Goal: Information Seeking & Learning: Find specific fact

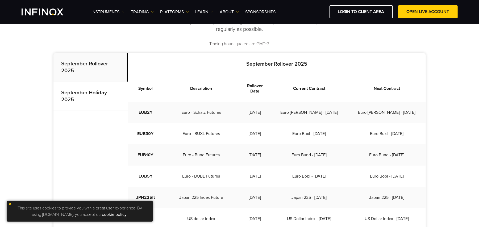
click at [89, 69] on p "September Rollover 2025" at bounding box center [90, 67] width 74 height 29
click at [90, 72] on p "September Rollover 2025" at bounding box center [90, 67] width 74 height 29
click at [90, 71] on p "September Rollover 2025" at bounding box center [90, 67] width 74 height 29
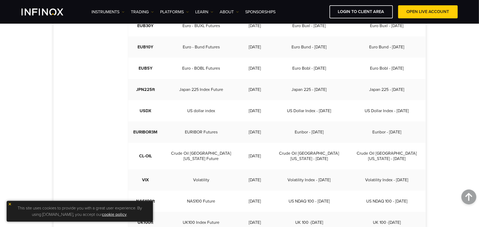
scroll to position [248, 0]
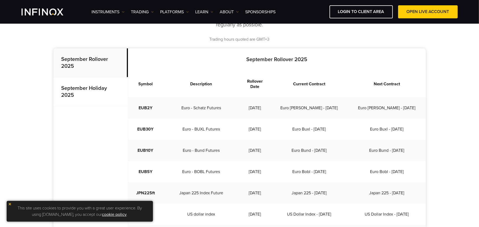
scroll to position [177, 0]
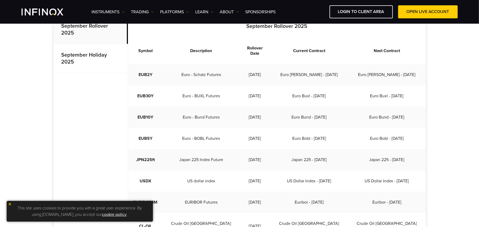
click at [81, 34] on p "September Rollover 2025" at bounding box center [90, 29] width 74 height 29
click at [93, 56] on strong "September Holiday 2025" at bounding box center [84, 58] width 46 height 13
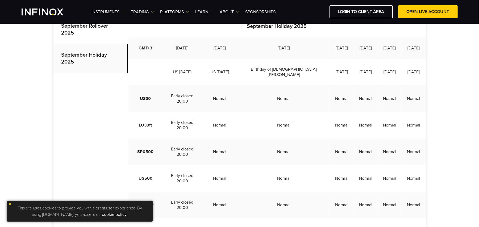
click at [97, 36] on p "September Rollover 2025" at bounding box center [90, 29] width 74 height 29
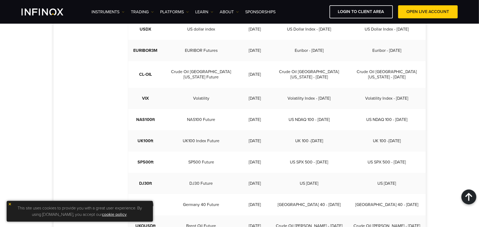
scroll to position [354, 0]
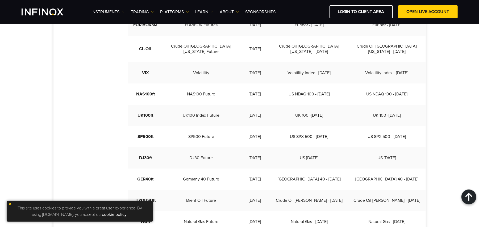
drag, startPoint x: 258, startPoint y: 107, endPoint x: 267, endPoint y: 106, distance: 9.0
click at [267, 106] on td "[DATE]" at bounding box center [254, 115] width 31 height 21
click at [265, 127] on td "[DATE]" at bounding box center [254, 136] width 31 height 21
click at [260, 147] on td "[DATE]" at bounding box center [254, 157] width 31 height 21
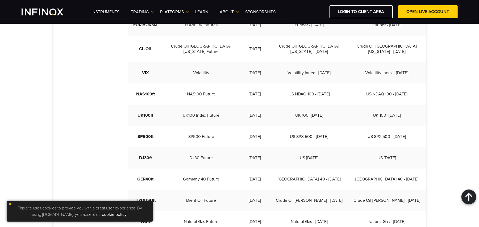
click at [258, 169] on td "[DATE]" at bounding box center [254, 179] width 31 height 21
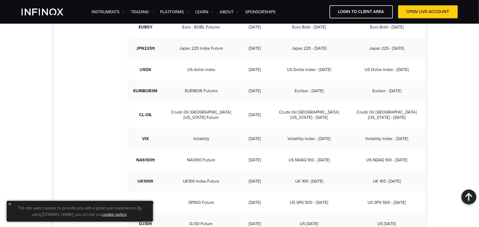
scroll to position [319, 0]
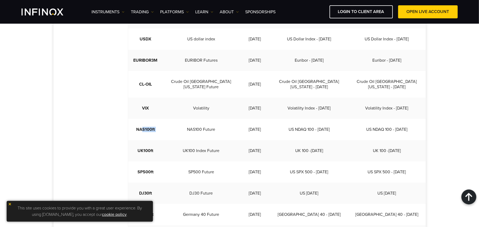
drag, startPoint x: 143, startPoint y: 115, endPoint x: 177, endPoint y: 118, distance: 33.8
click at [177, 119] on tr "NAS100ft NAS100 Future [DATE] US NDAQ 100 - [DATE] US NDAQ 100 - [DATE]" at bounding box center [276, 129] width 297 height 21
drag, startPoint x: 146, startPoint y: 167, endPoint x: 158, endPoint y: 172, distance: 12.8
click at [149, 167] on td "SP500ft" at bounding box center [145, 171] width 35 height 21
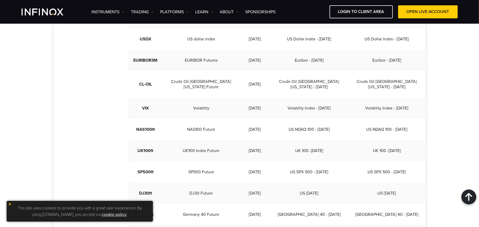
click at [158, 183] on td "DJ30ft" at bounding box center [145, 193] width 35 height 21
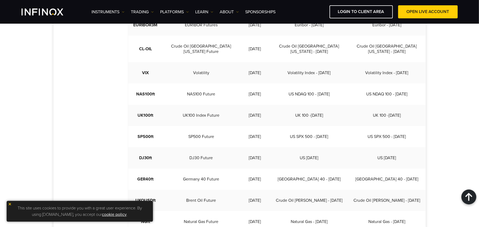
drag, startPoint x: 232, startPoint y: 45, endPoint x: 262, endPoint y: 37, distance: 30.3
click at [262, 37] on tr "CL-OIL Crude Oil [GEOGRAPHIC_DATA][US_STATE] Future [DATE] Crude Oil [GEOGRAPHI…" at bounding box center [276, 49] width 297 height 27
